Goal: Information Seeking & Learning: Learn about a topic

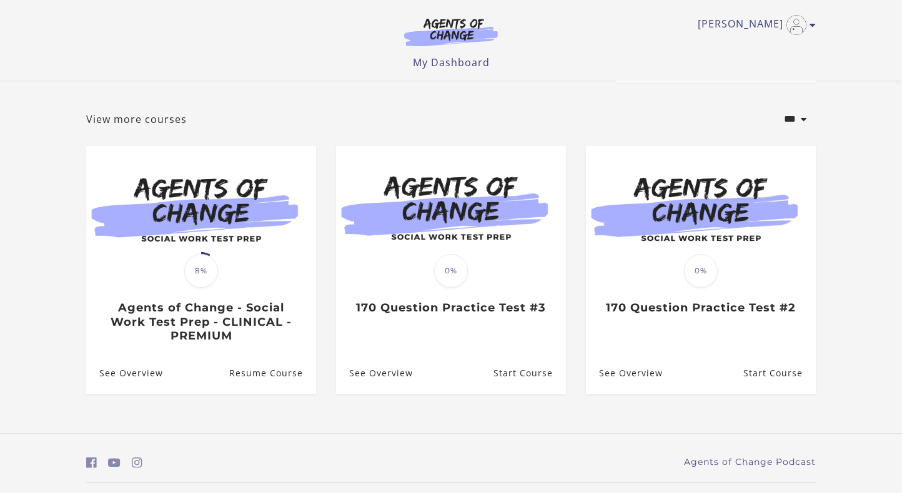
scroll to position [58, 0]
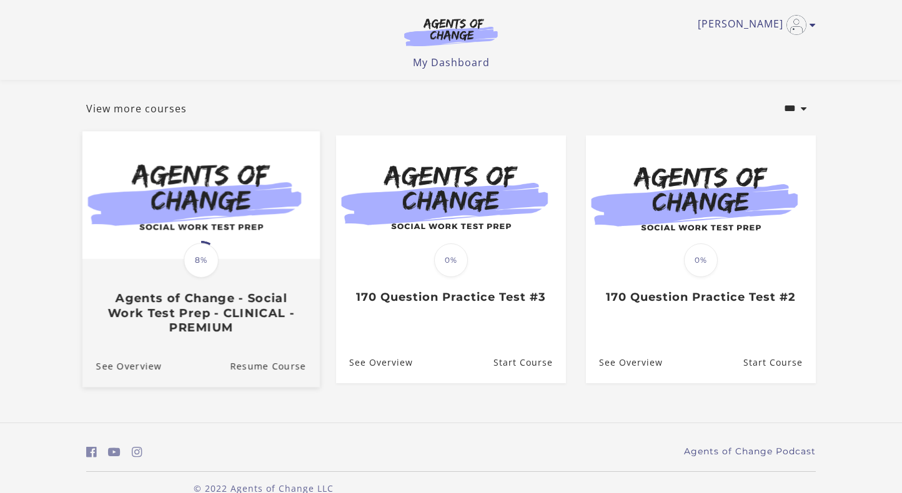
click at [98, 270] on div "Translation missing: en.liquid.partials.dashboard_course_card.progress_descript…" at bounding box center [200, 297] width 237 height 74
click at [282, 265] on div "Translation missing: en.liquid.partials.dashboard_course_card.progress_descript…" at bounding box center [200, 297] width 237 height 74
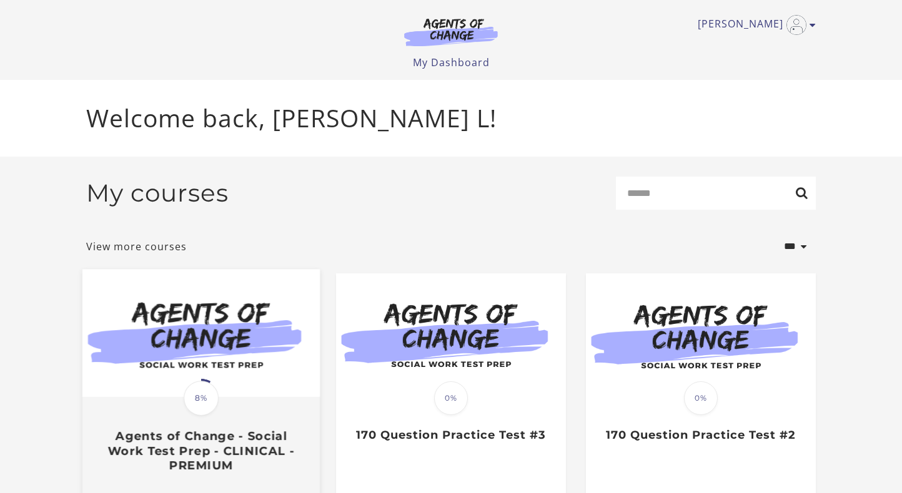
click at [248, 362] on img at bounding box center [200, 333] width 237 height 128
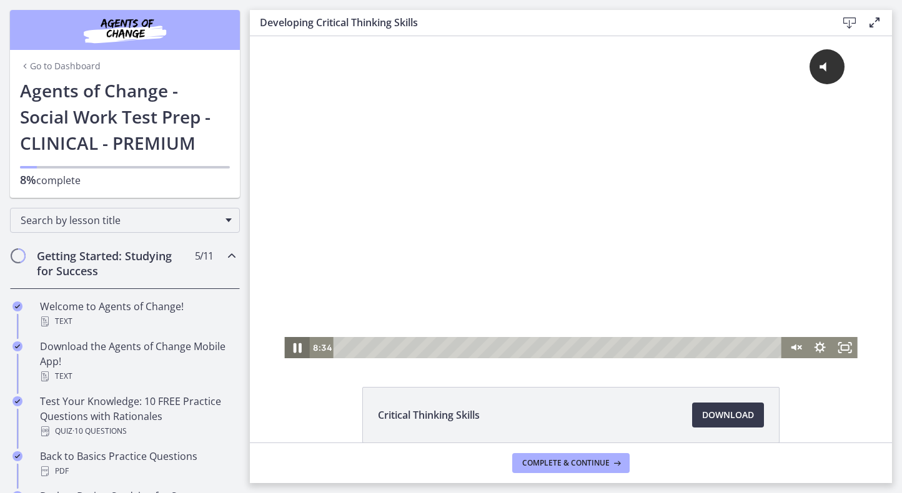
click at [291, 352] on icon "Pause" at bounding box center [297, 348] width 30 height 26
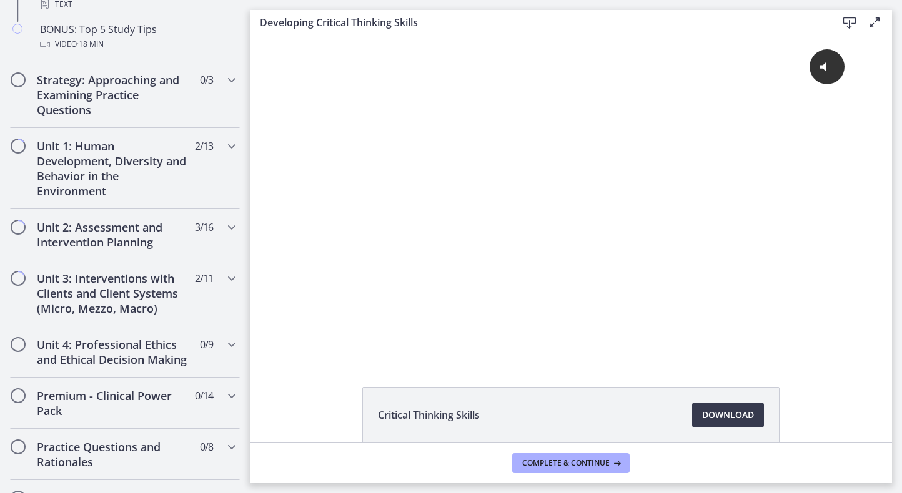
scroll to position [731, 0]
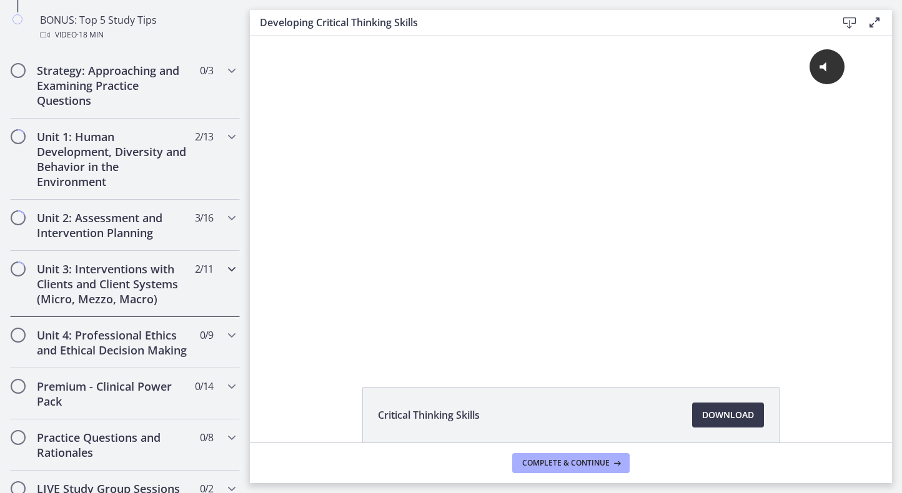
click at [123, 289] on h2 "Unit 3: Interventions with Clients and Client Systems (Micro, Mezzo, Macro)" at bounding box center [113, 284] width 152 height 45
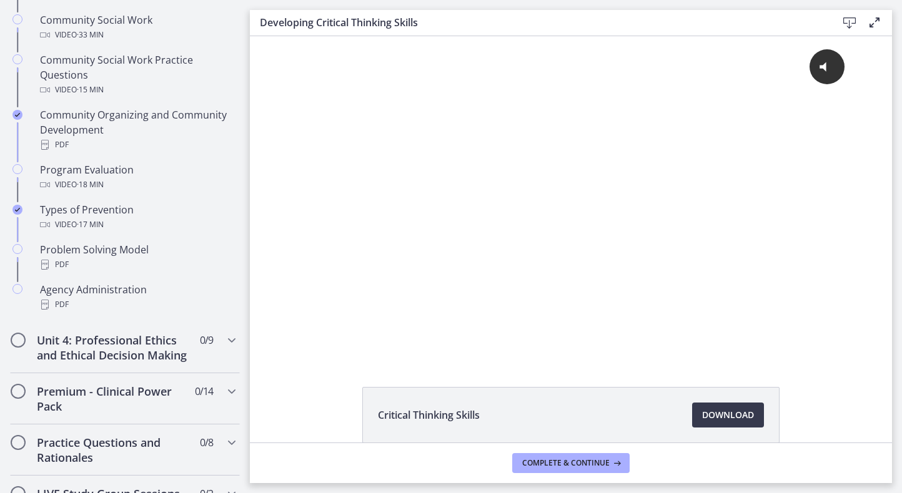
scroll to position [855, 0]
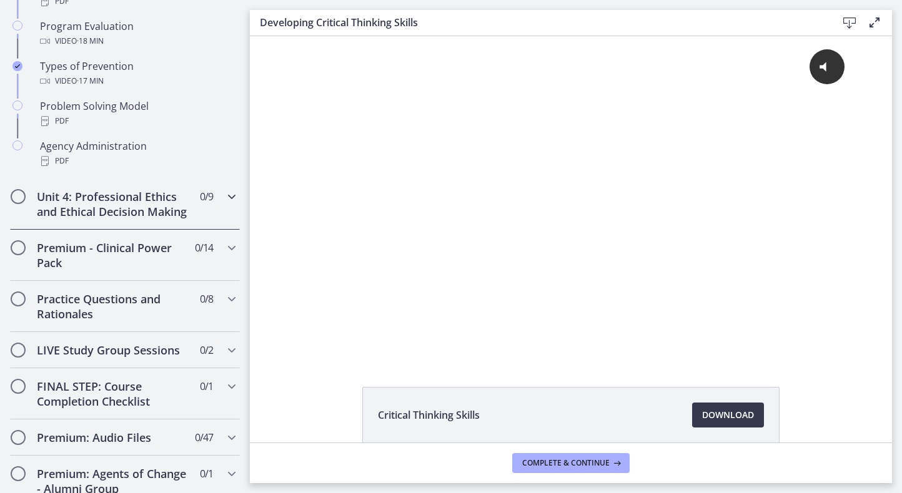
click at [170, 206] on h2 "Unit 4: Professional Ethics and Ethical Decision Making" at bounding box center [113, 204] width 152 height 30
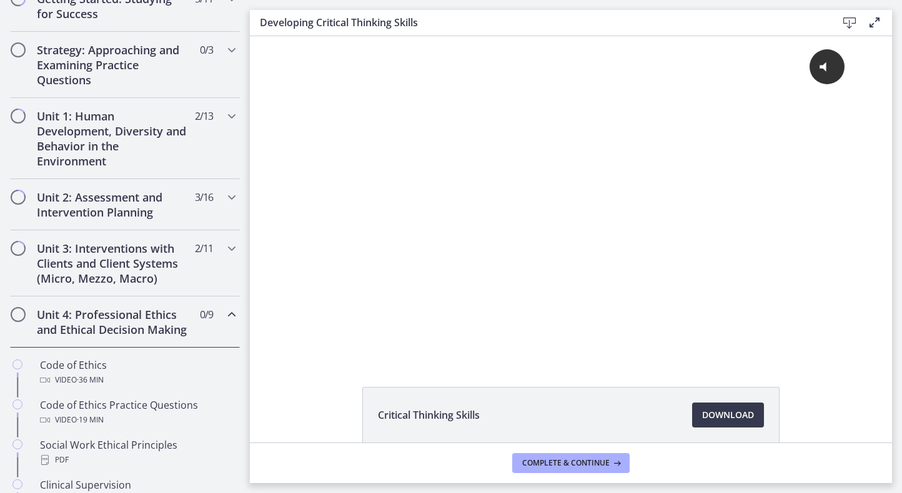
scroll to position [255, 0]
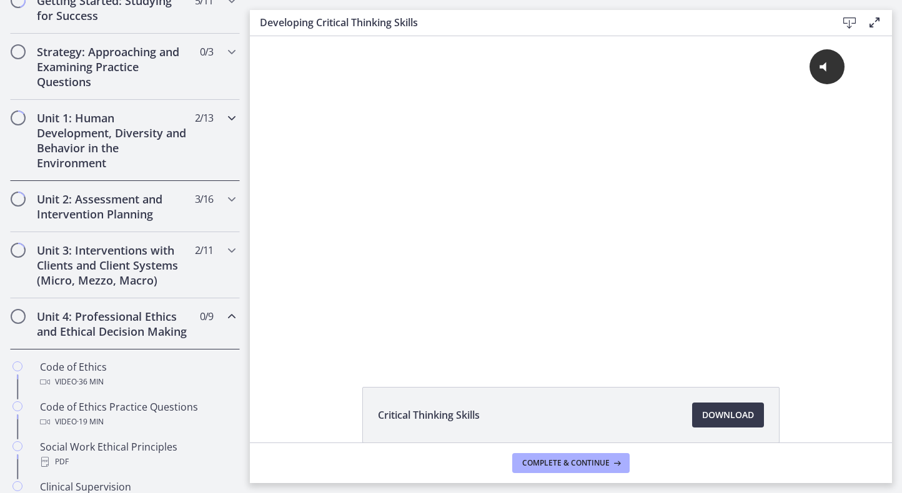
click at [139, 176] on div "Unit 1: Human Development, Diversity and Behavior in the Environment 2 / 13 Com…" at bounding box center [125, 140] width 230 height 81
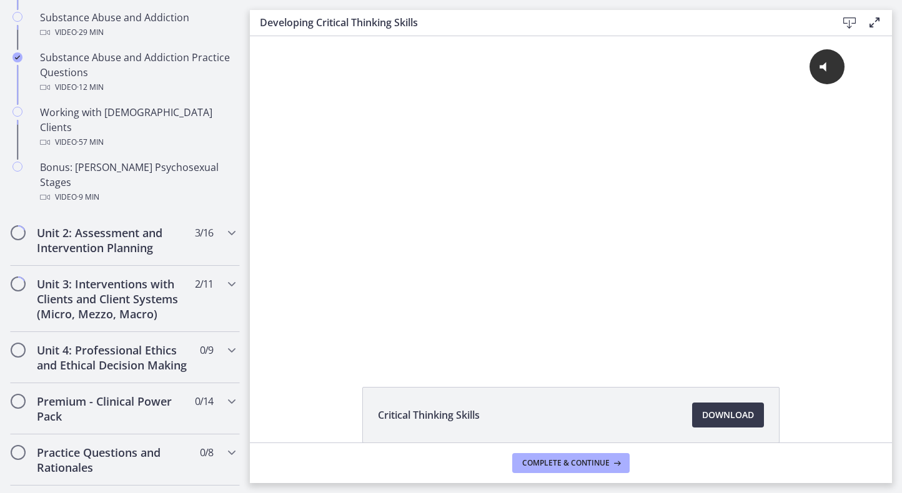
scroll to position [887, 0]
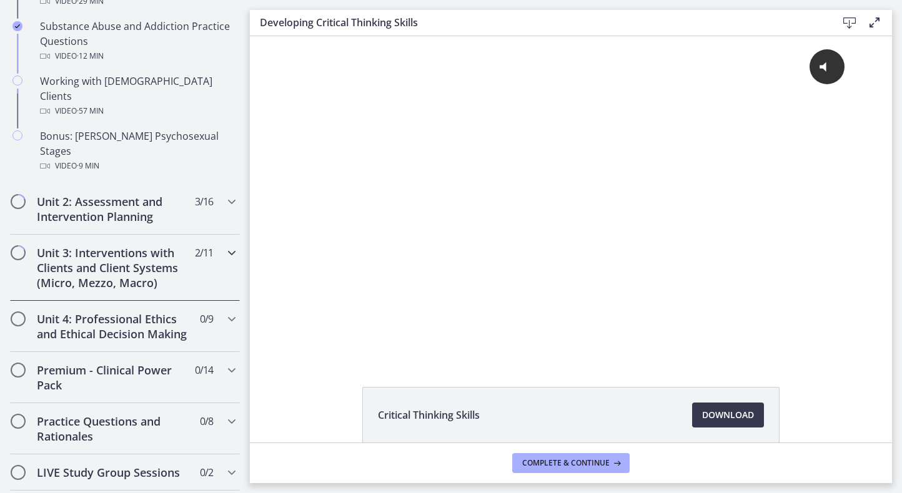
click at [113, 235] on div "Unit 3: Interventions with Clients and Client Systems (Micro, Mezzo, Macro) 2 /…" at bounding box center [125, 268] width 230 height 66
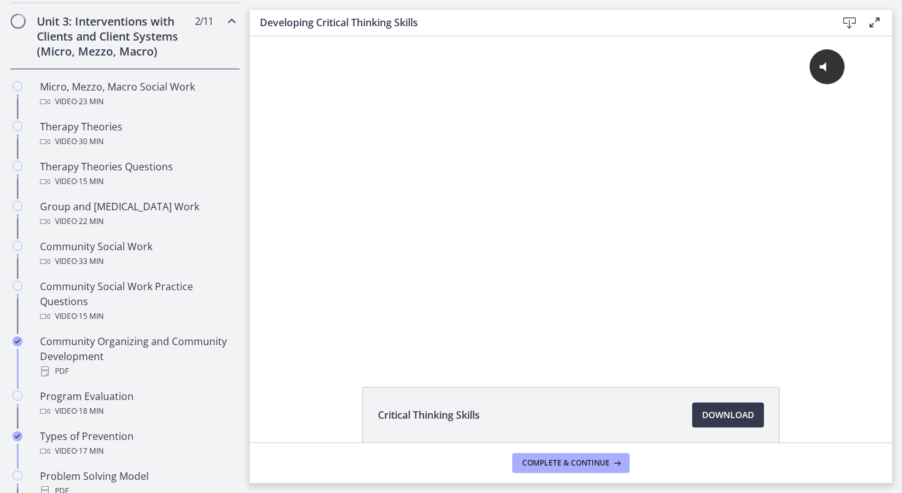
scroll to position [488, 0]
